Goal: Transaction & Acquisition: Book appointment/travel/reservation

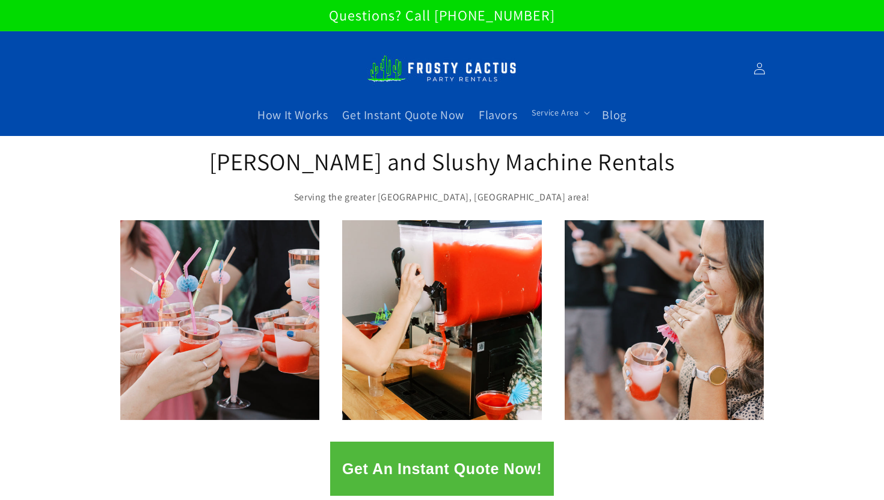
click at [448, 459] on button "Get An Instant Quote Now!" at bounding box center [442, 468] width 224 height 54
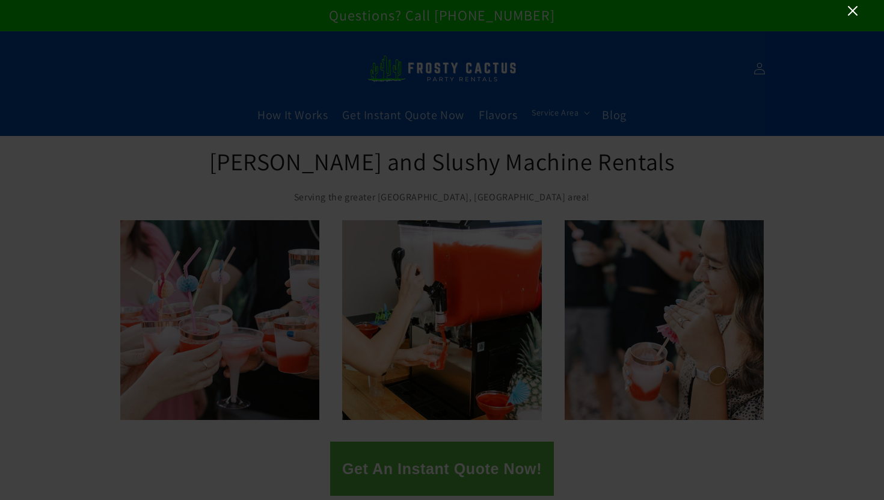
click at [851, 10] on icon "Close" at bounding box center [853, 11] width 10 height 10
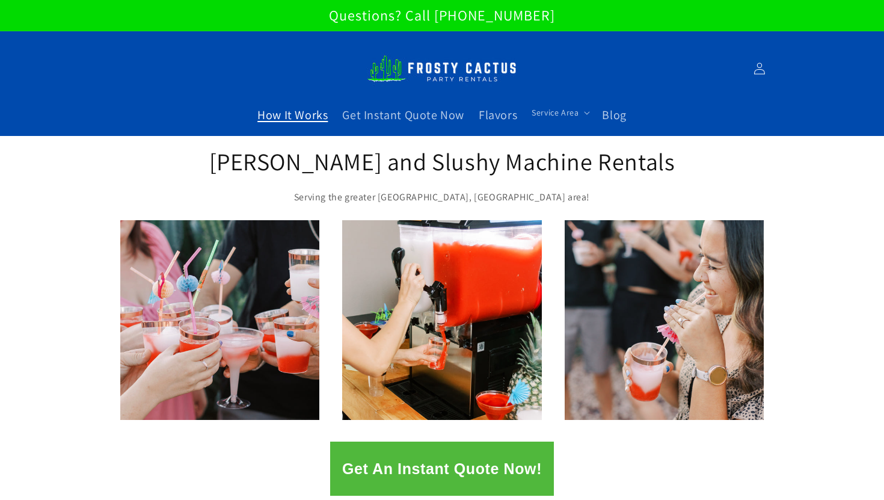
click at [314, 115] on span "How It Works" at bounding box center [292, 115] width 70 height 16
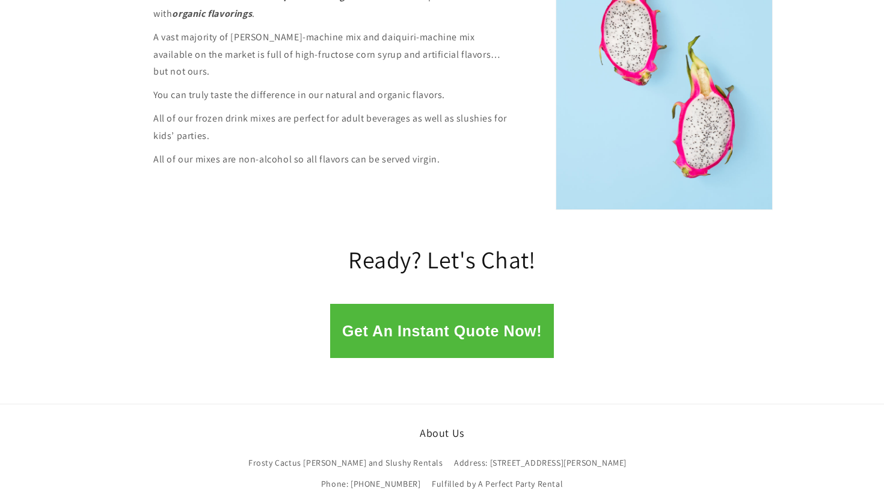
scroll to position [1622, 0]
click at [382, 243] on h2 "Ready? Let's Chat!" at bounding box center [441, 258] width 469 height 31
click at [384, 312] on button "Get An Instant Quote Now!" at bounding box center [442, 330] width 224 height 54
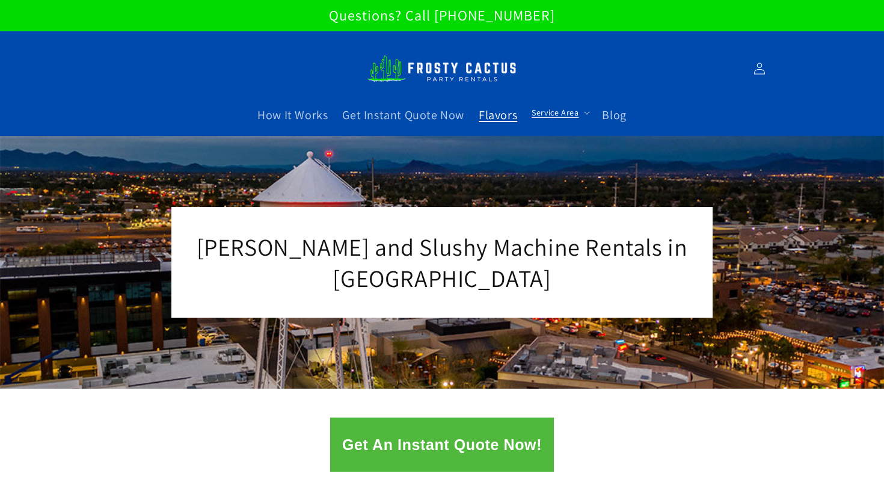
click at [500, 117] on span "Flavors" at bounding box center [497, 115] width 38 height 16
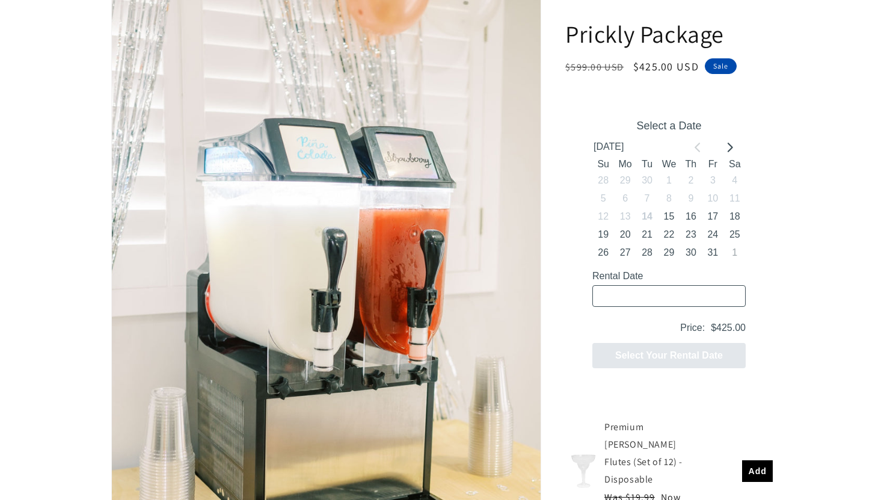
scroll to position [212, 0]
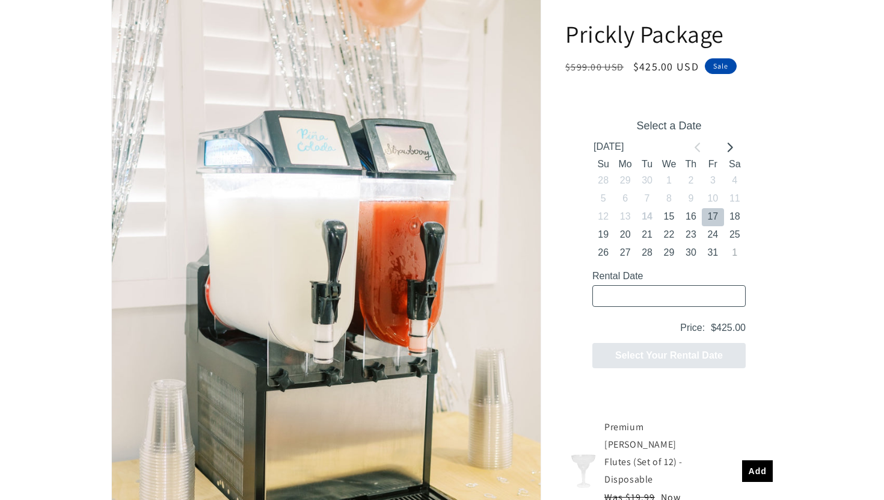
click at [710, 215] on button "17" at bounding box center [712, 217] width 22 height 18
type input "10/17/2025 / 4 spaces"
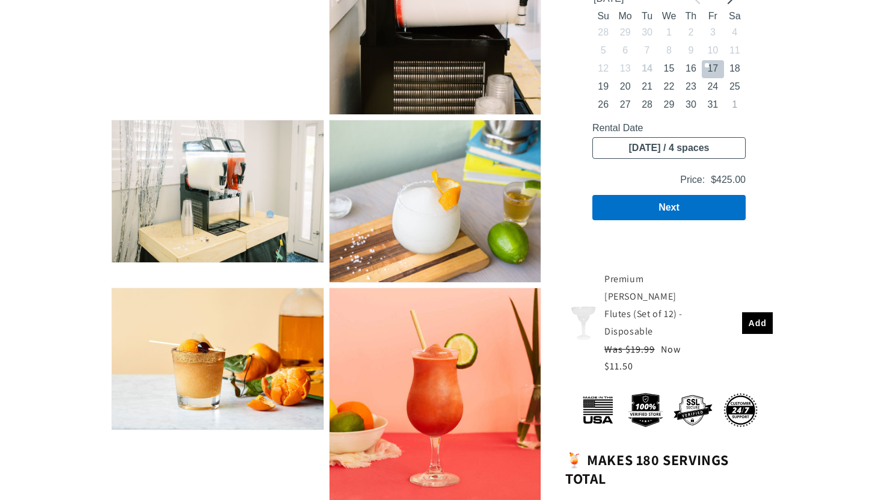
scroll to position [1660, 0]
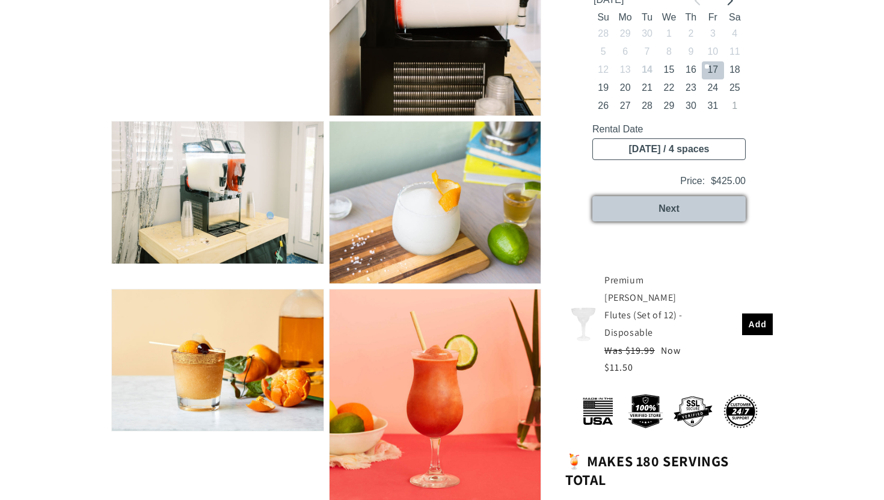
click at [695, 210] on button "Next" at bounding box center [668, 208] width 153 height 25
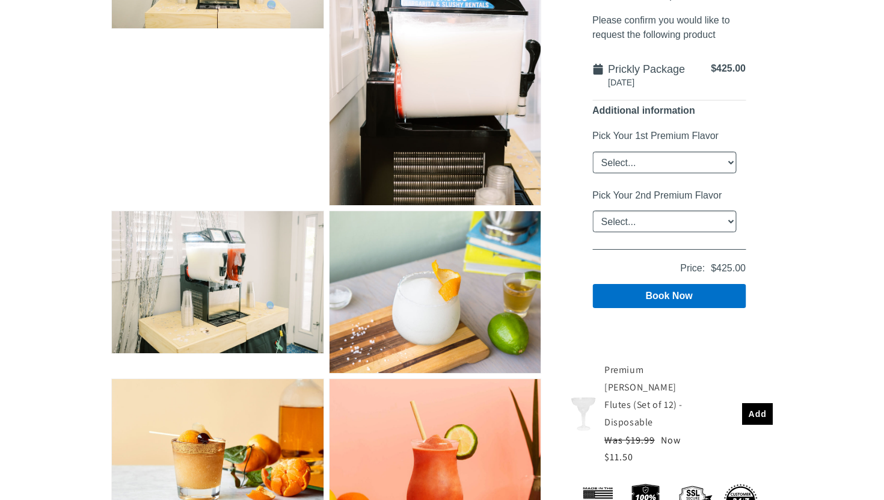
scroll to position [1564, 0]
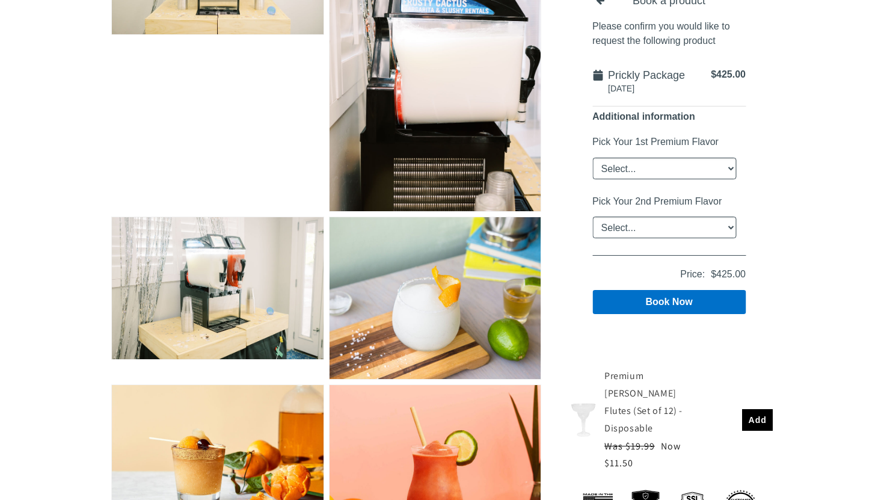
click at [638, 80] on span "Prickly Package" at bounding box center [646, 75] width 77 height 17
click at [638, 171] on select "Select... Classic Margarita Frosé Strawberry King Cake Daiquiri Apple Cider Sum…" at bounding box center [664, 168] width 144 height 22
select select "Classic Margarita"
click at [592, 157] on select "Select... Classic Margarita Frosé Strawberry King Cake Daiquiri Apple Cider Sum…" at bounding box center [664, 168] width 144 height 22
click at [658, 227] on select "Select... Classic Margarita Frosé Strawberry King Cake Daiquiri Apple Cider Sum…" at bounding box center [664, 227] width 144 height 22
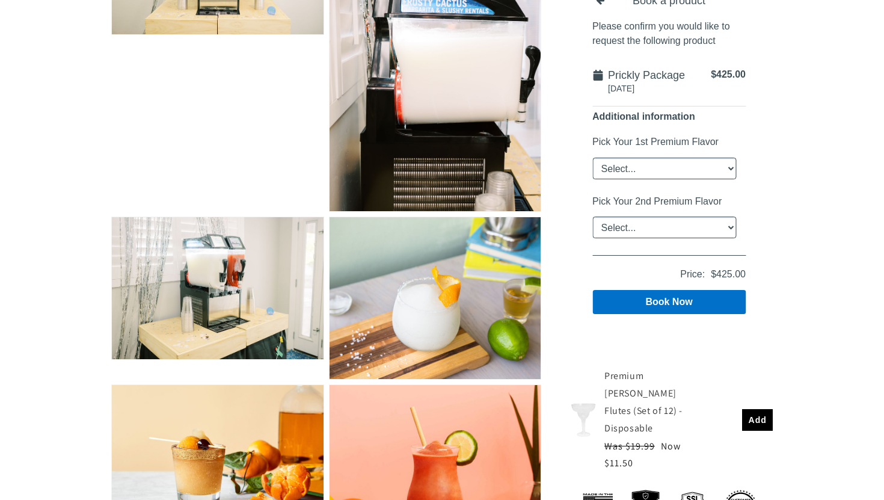
select select "Mango"
click at [592, 216] on select "Select... Classic Margarita Frosé Strawberry King Cake Daiquiri Apple Cider Sum…" at bounding box center [664, 227] width 144 height 22
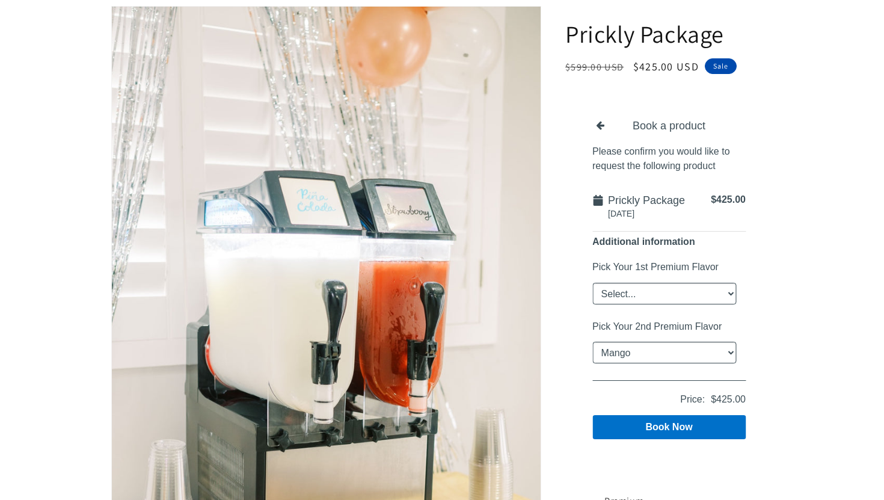
scroll to position [181, 0]
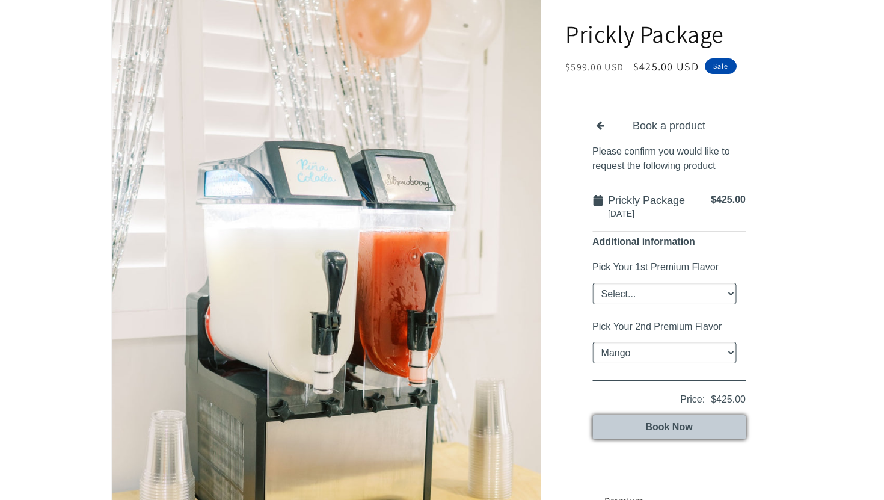
click at [708, 433] on button "Book Now" at bounding box center [668, 427] width 153 height 24
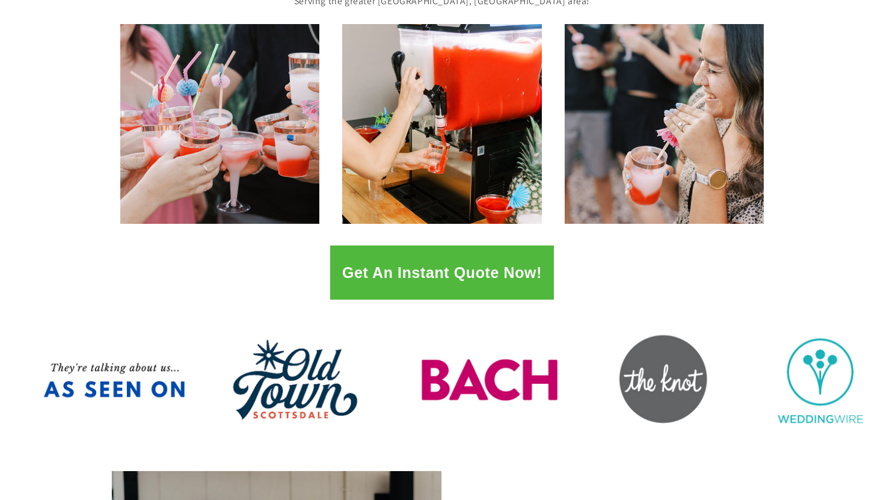
scroll to position [207, 0]
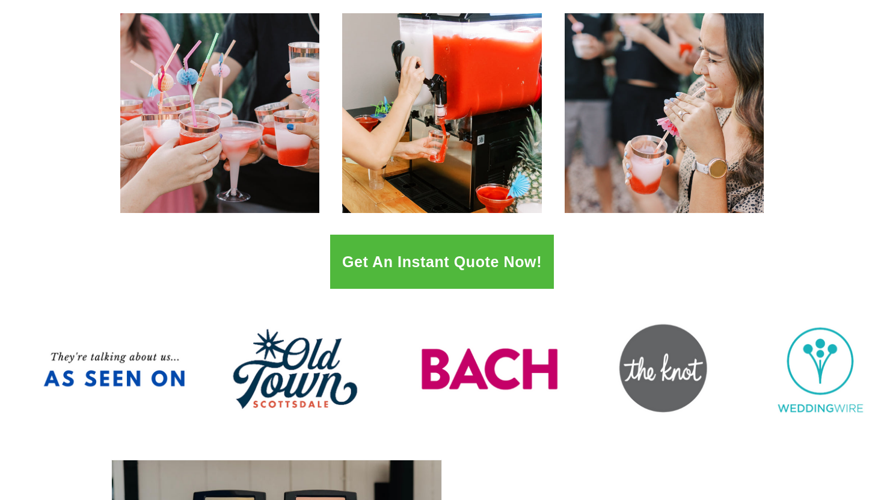
click at [442, 246] on button "Get An Instant Quote Now!" at bounding box center [442, 261] width 224 height 54
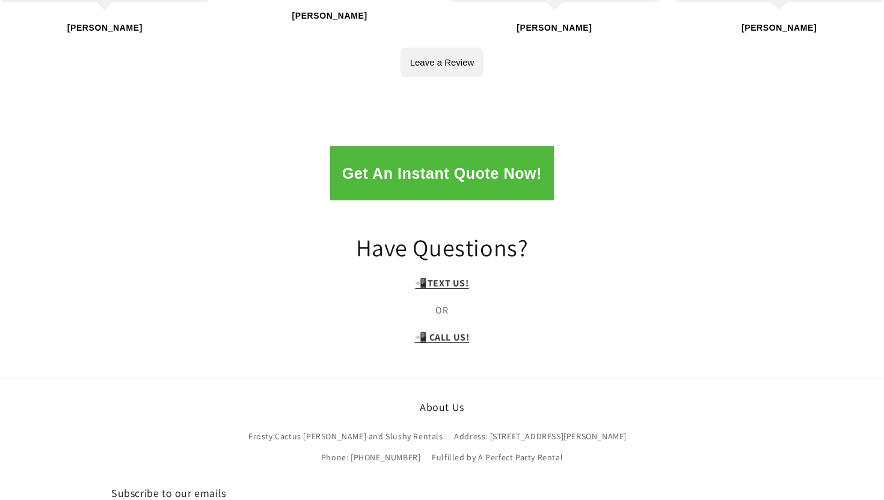
scroll to position [2515, 0]
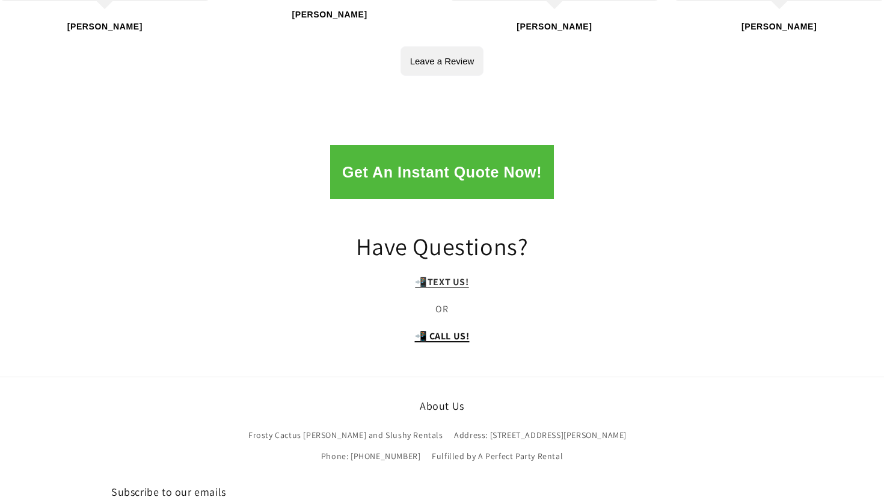
click at [461, 329] on strong "📲 CALL US!" at bounding box center [442, 335] width 55 height 13
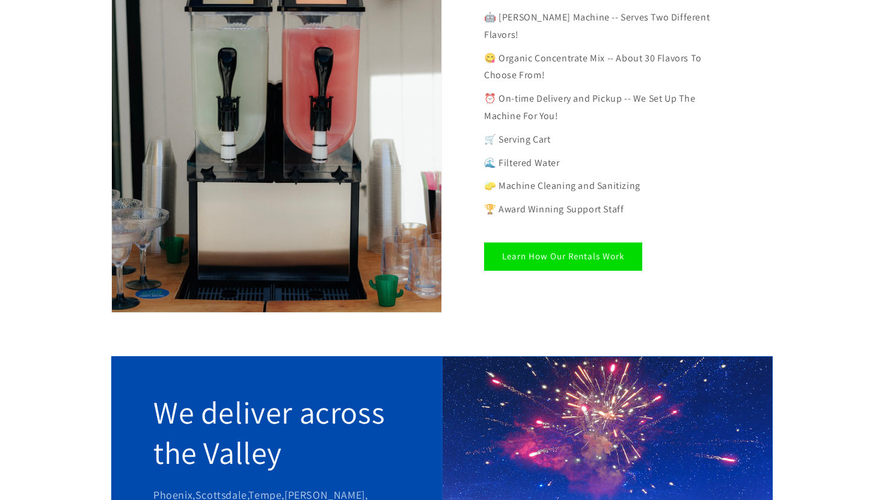
scroll to position [748, 0]
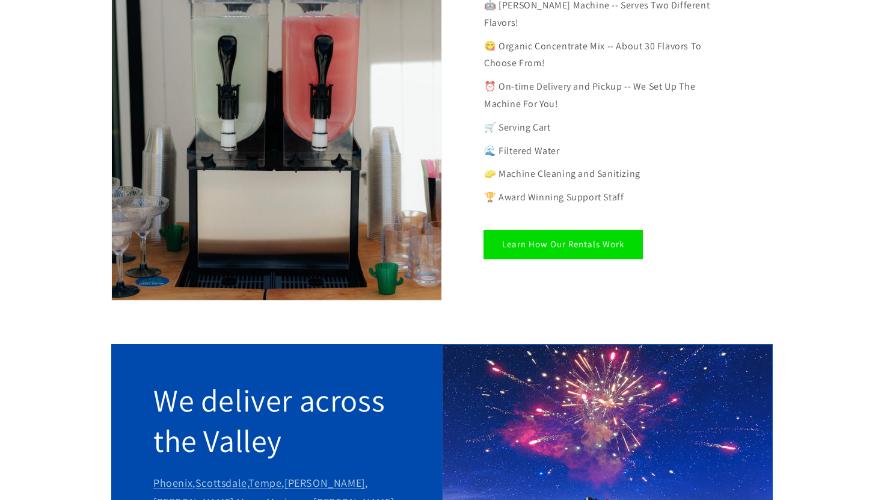
click at [593, 230] on link "Learn How Our Rentals Work" at bounding box center [563, 244] width 158 height 28
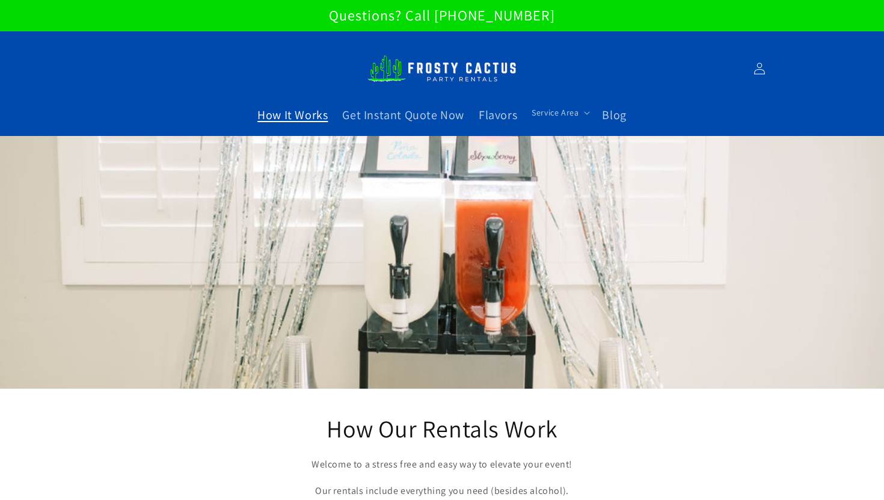
click at [298, 122] on link "How It Works" at bounding box center [292, 115] width 85 height 30
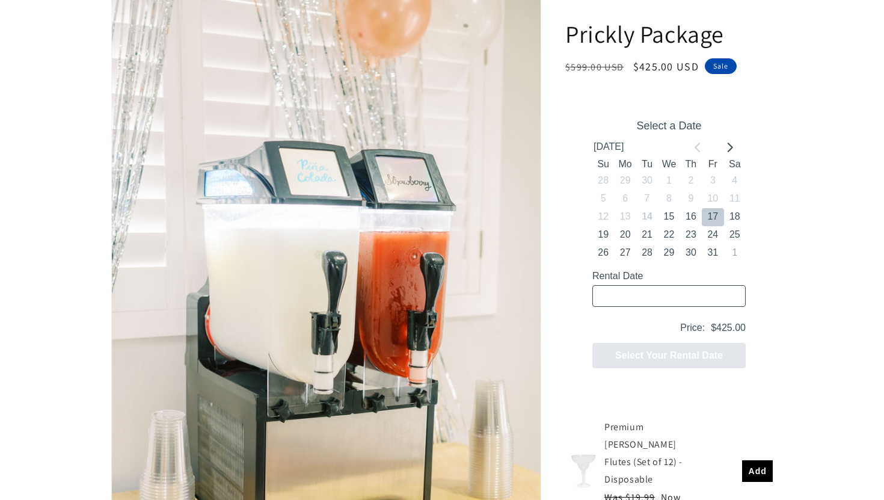
click at [717, 217] on button "17" at bounding box center [712, 217] width 22 height 18
type input "10/17/2025 / 4 spaces"
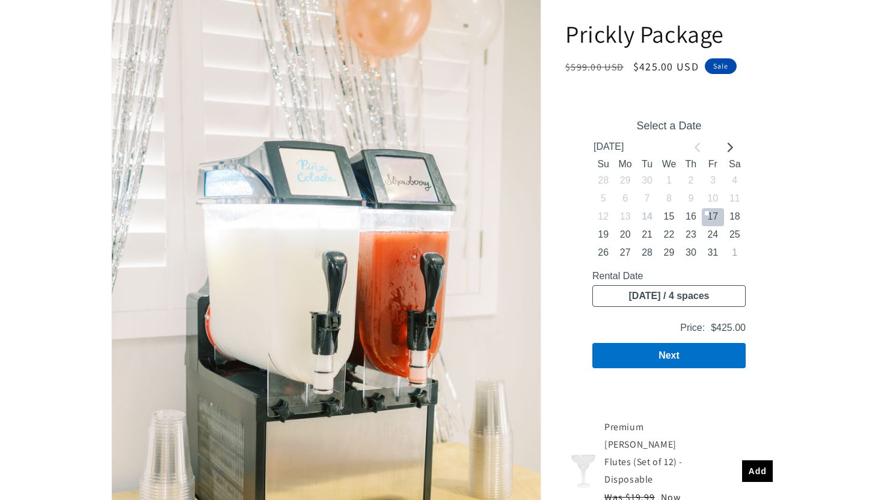
click at [712, 215] on button "17" at bounding box center [712, 217] width 22 height 18
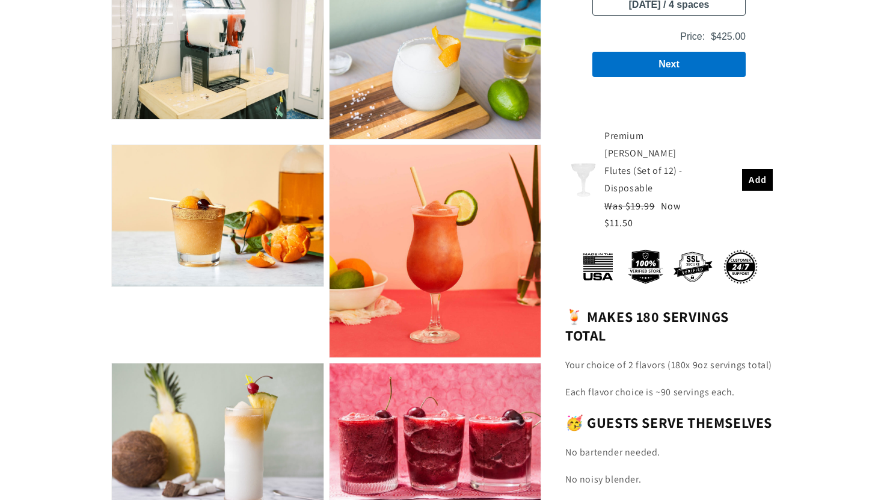
scroll to position [1790, 0]
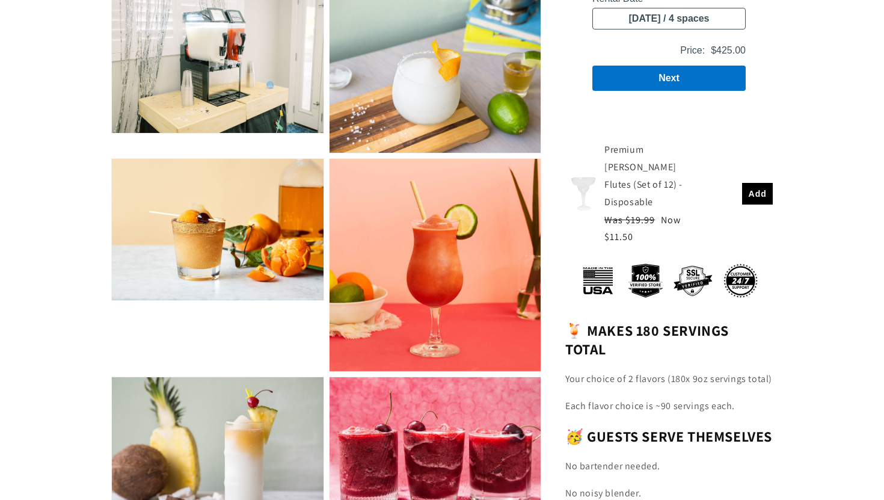
click at [756, 199] on span "Add" at bounding box center [757, 194] width 19 height 10
click at [754, 199] on span "Added" at bounding box center [751, 194] width 29 height 10
click at [760, 199] on span "Added" at bounding box center [751, 194] width 29 height 10
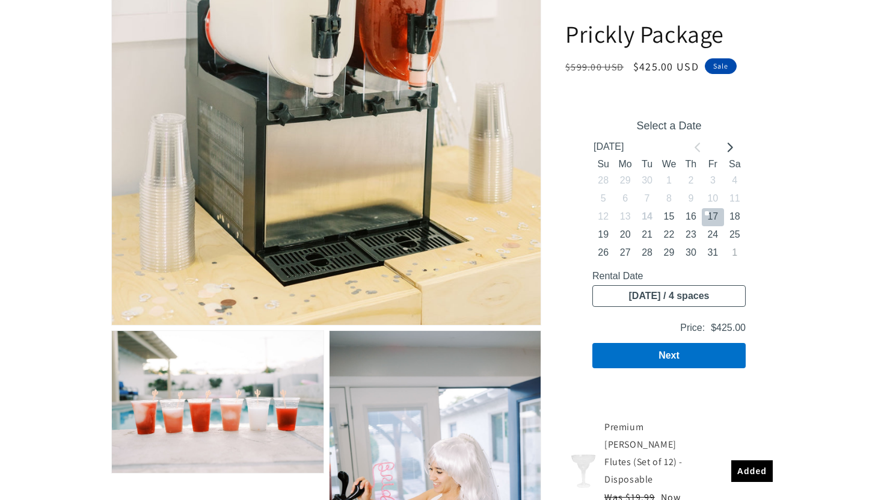
scroll to position [451, 0]
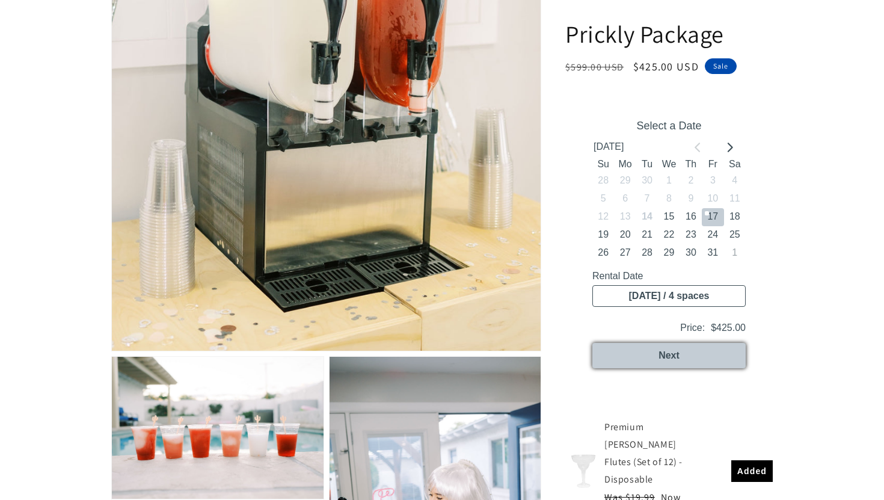
click at [697, 359] on button "Next" at bounding box center [668, 355] width 153 height 25
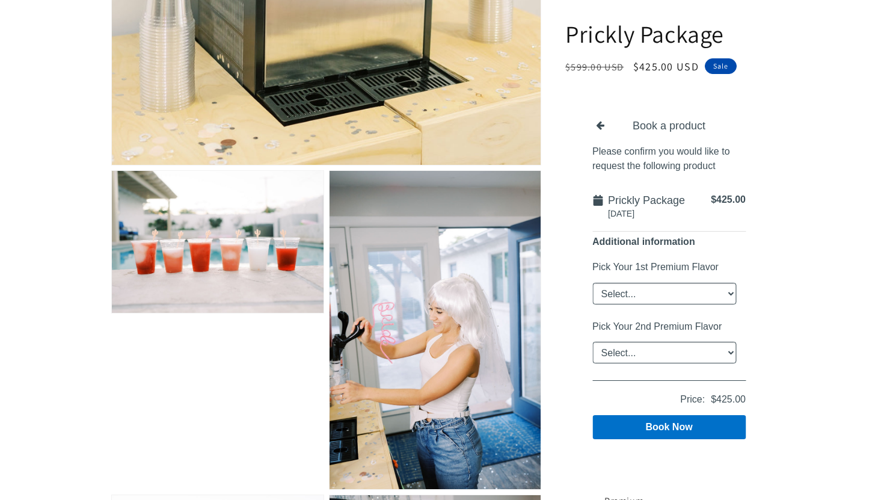
scroll to position [644, 0]
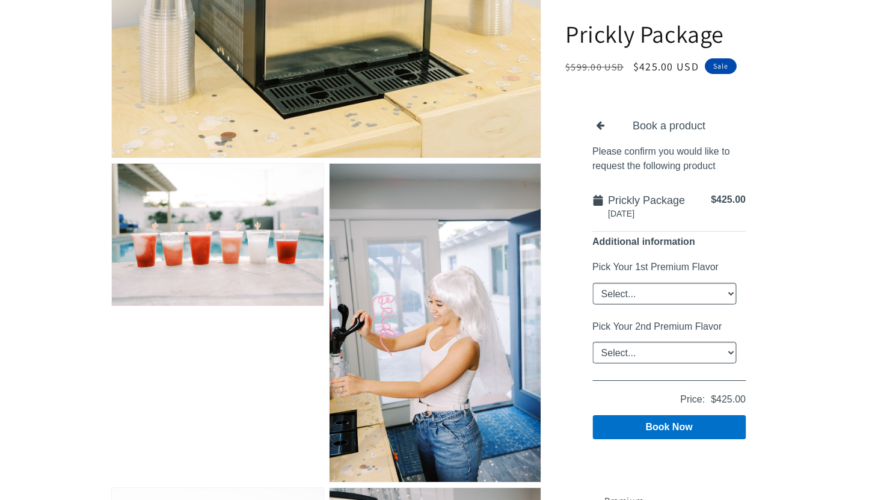
click at [681, 298] on select "Select... Classic Margarita Frosé Strawberry King Cake Daiquiri Apple Cider Sum…" at bounding box center [664, 294] width 144 height 22
select select "Classic Margarita"
click at [592, 283] on select "Select... Classic Margarita Frosé Strawberry King Cake Daiquiri Apple Cider Sum…" at bounding box center [664, 294] width 144 height 22
click at [694, 355] on select "Select... Classic Margarita Frosé Strawberry King Cake Daiquiri Apple Cider Sum…" at bounding box center [664, 352] width 144 height 22
select select "Mango"
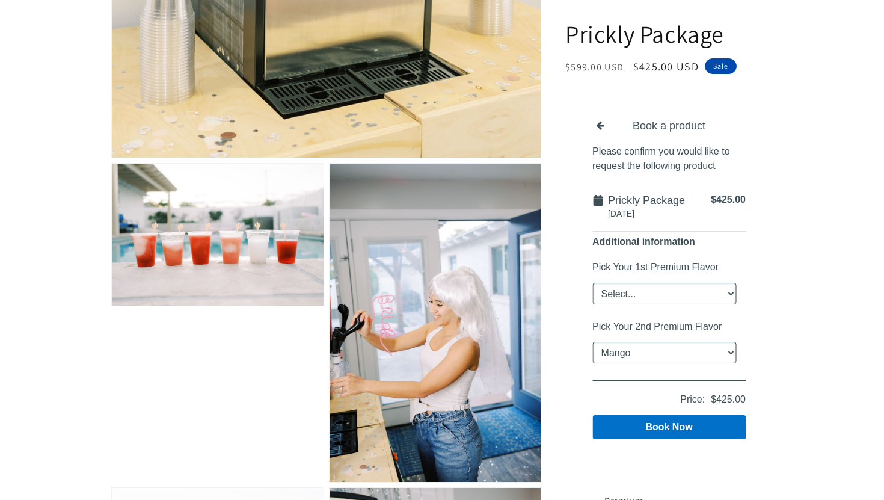
click at [592, 341] on select "Select... Classic Margarita Frosé Strawberry King Cake Daiquiri Apple Cider Sum…" at bounding box center [664, 352] width 144 height 22
click at [718, 426] on button "Book Now" at bounding box center [668, 427] width 153 height 24
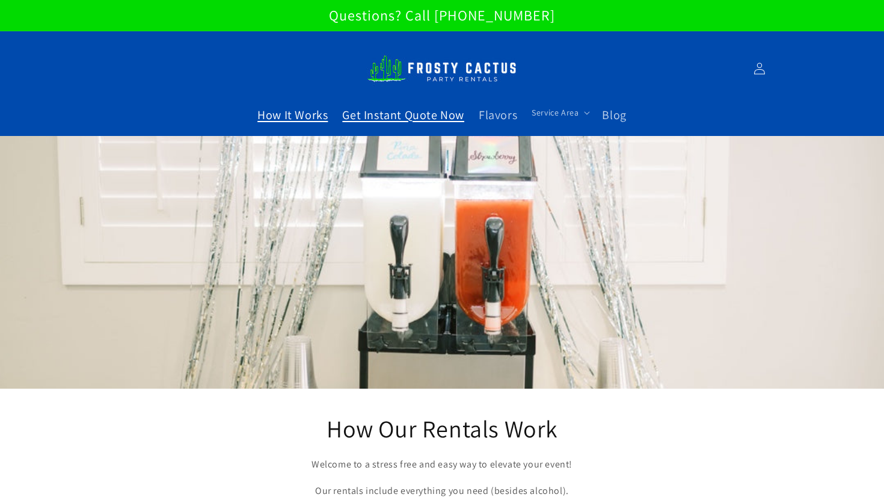
click at [415, 112] on span "Get Instant Quote Now" at bounding box center [403, 115] width 122 height 16
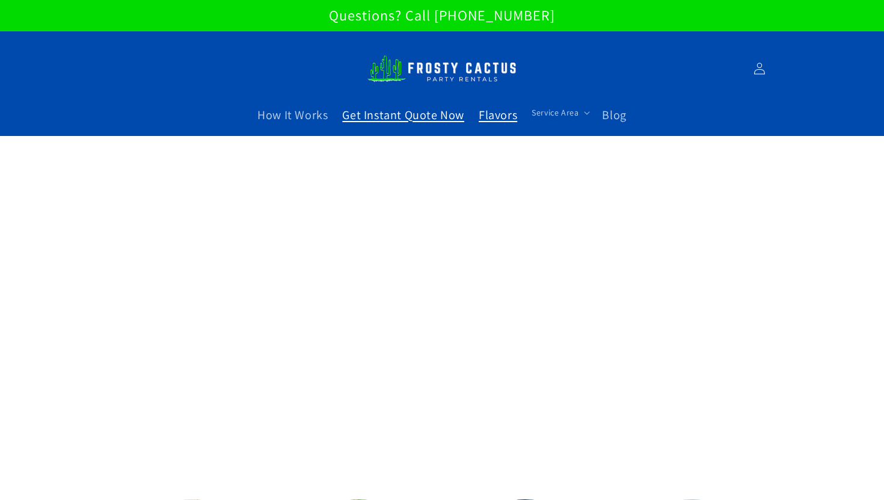
click at [495, 109] on span "Flavors" at bounding box center [497, 115] width 38 height 16
